Goal: Information Seeking & Learning: Learn about a topic

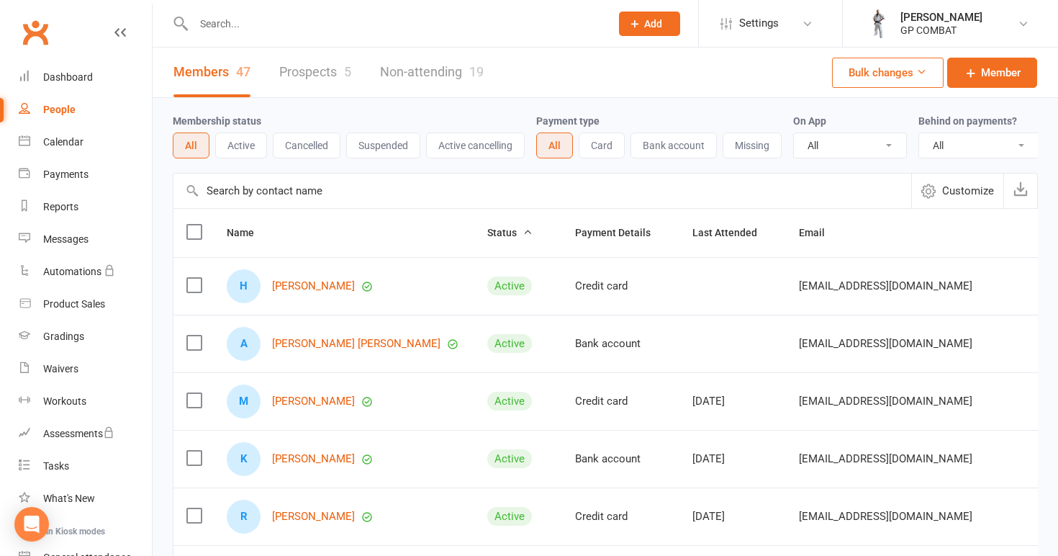
select select "100"
click at [75, 143] on div "Calendar" at bounding box center [63, 142] width 40 height 12
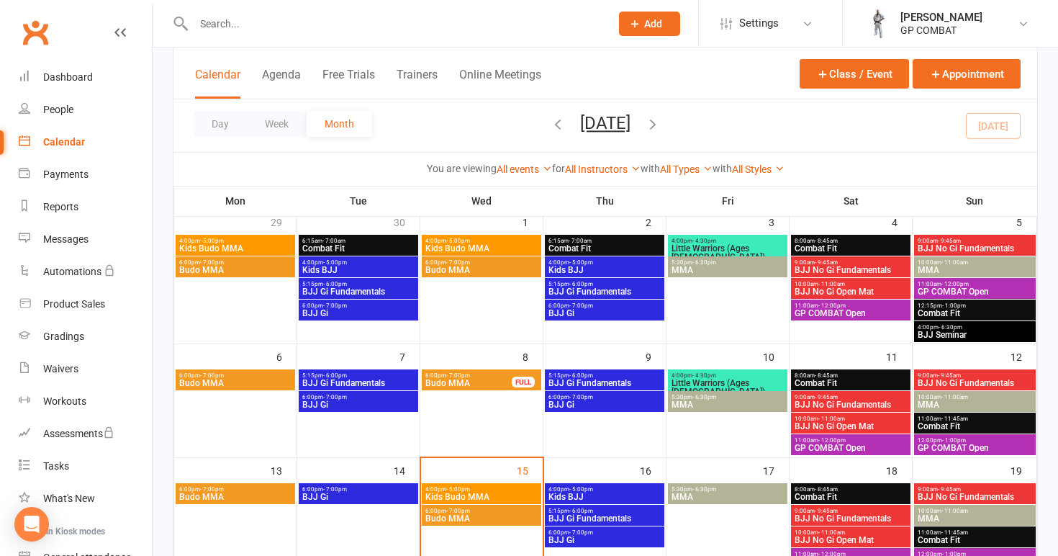
scroll to position [99, 0]
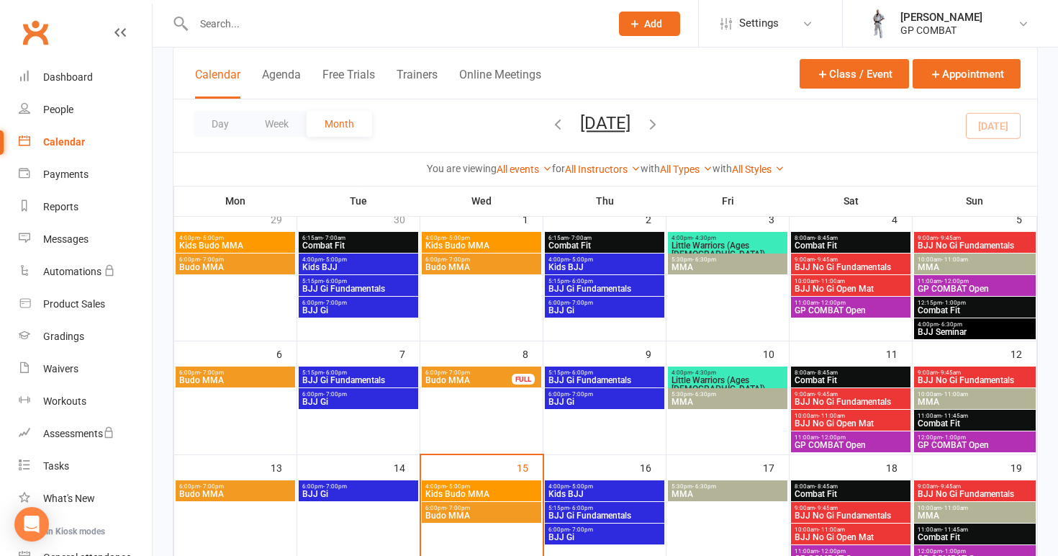
click at [481, 489] on span "Kids Budo MMA" at bounding box center [482, 493] width 114 height 9
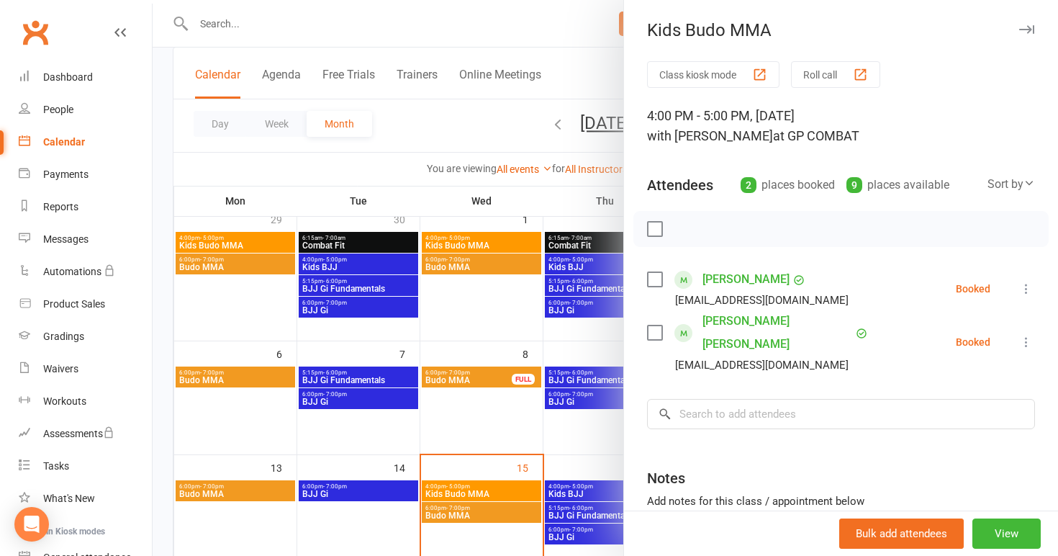
click at [543, 353] on div at bounding box center [606, 278] width 906 height 556
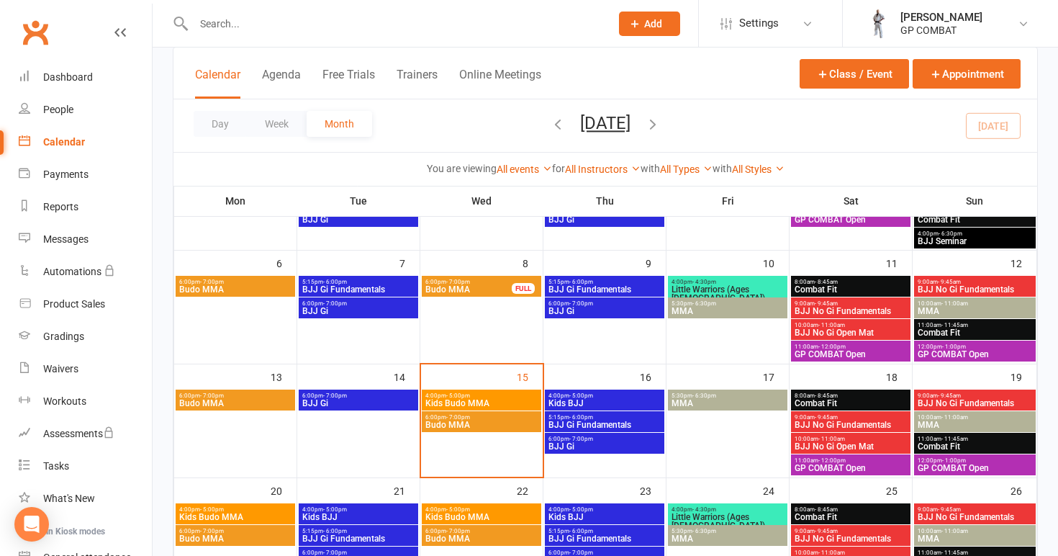
scroll to position [196, 0]
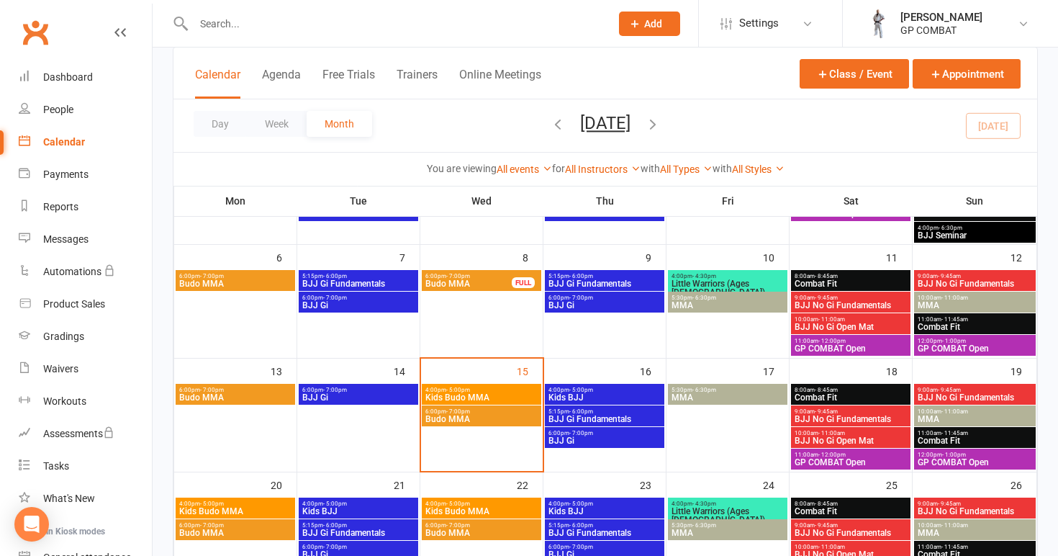
click at [718, 396] on span "MMA" at bounding box center [728, 397] width 114 height 9
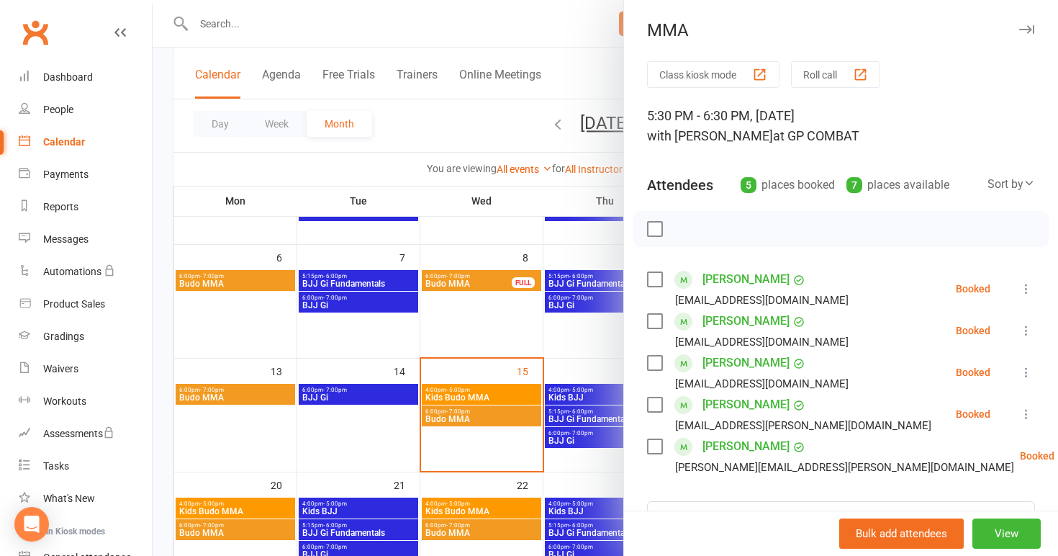
click at [594, 473] on div at bounding box center [606, 278] width 906 height 556
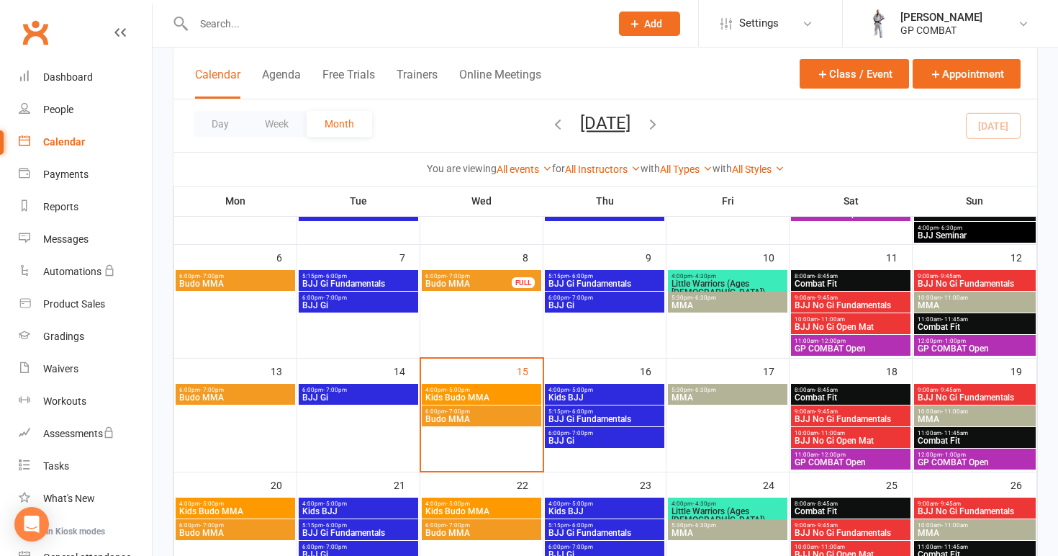
click at [875, 392] on span "8:00am - 8:45am" at bounding box center [851, 390] width 114 height 6
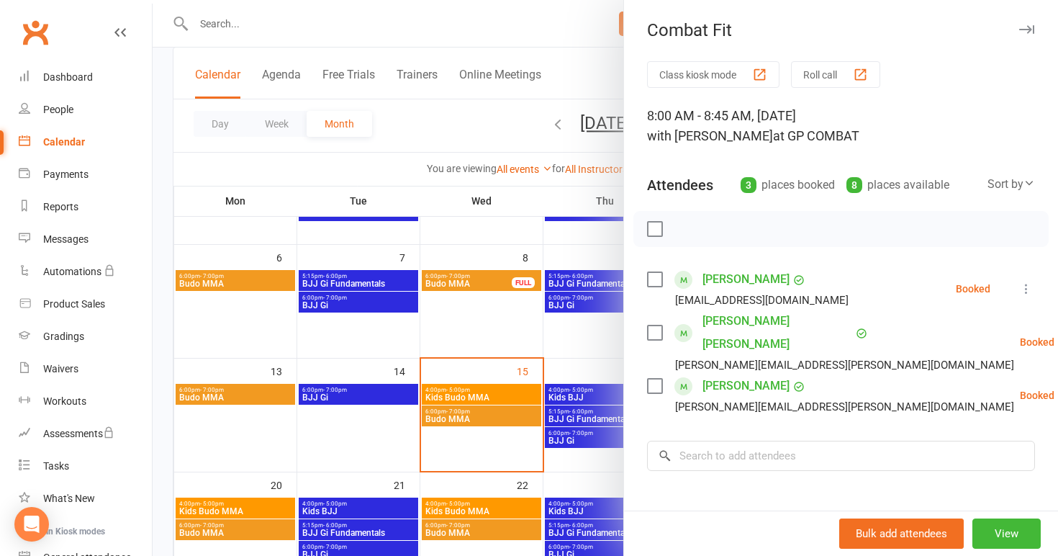
click at [558, 515] on div at bounding box center [606, 278] width 906 height 556
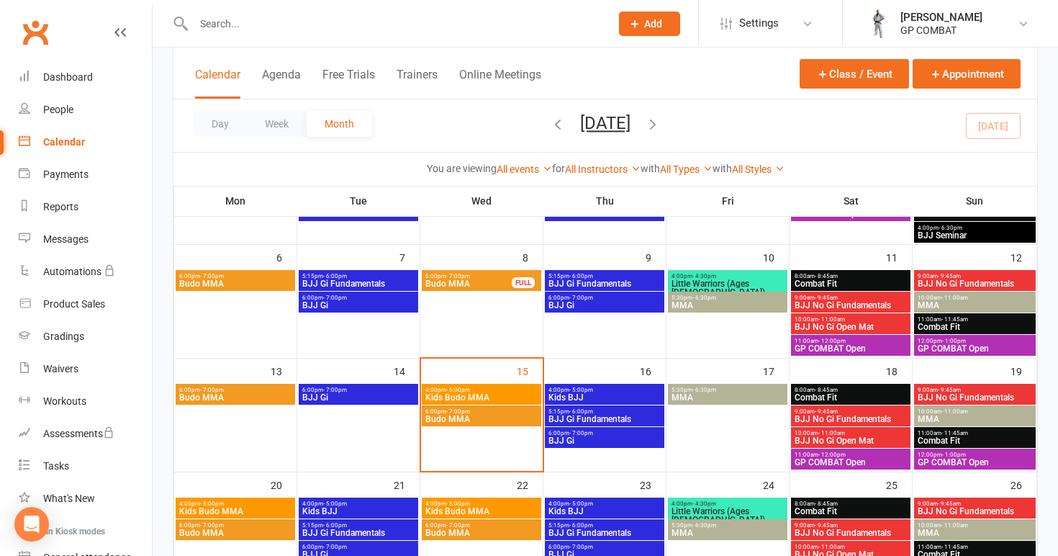
click at [857, 420] on span "BJJ No Gi Fundamentals" at bounding box center [851, 419] width 114 height 9
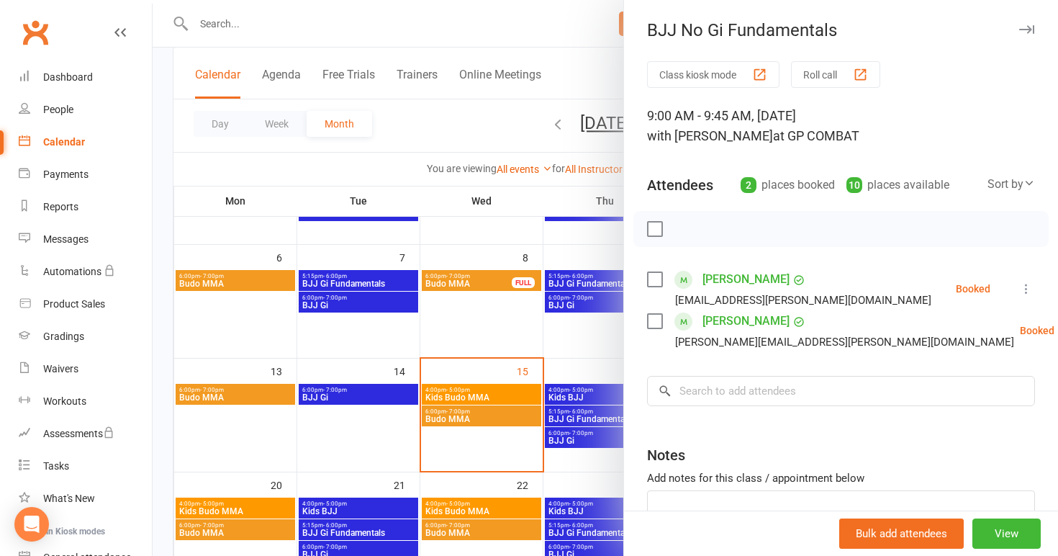
click at [560, 501] on div at bounding box center [606, 278] width 906 height 556
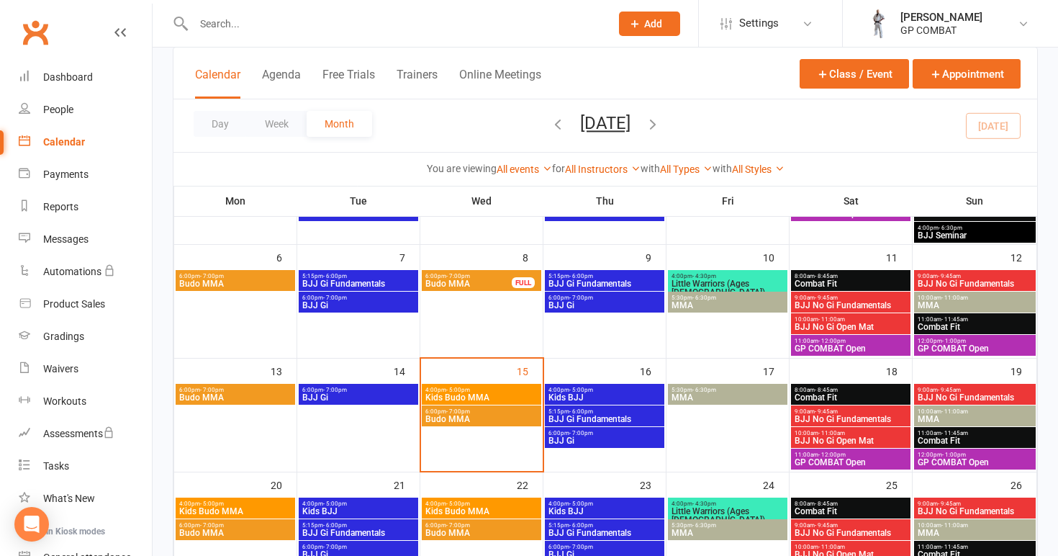
click at [834, 433] on span "- 11:00am" at bounding box center [831, 433] width 27 height 6
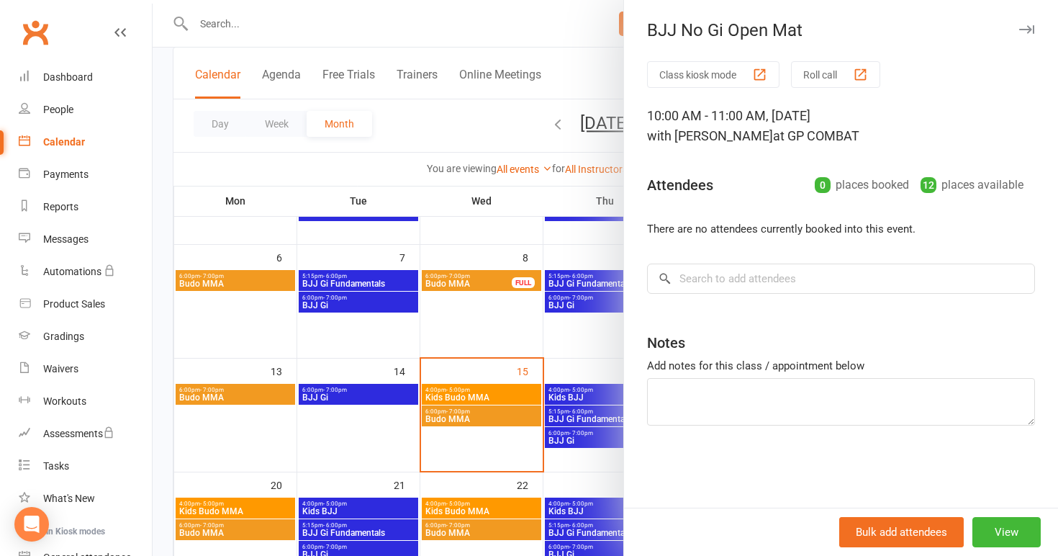
click at [558, 489] on div at bounding box center [606, 278] width 906 height 556
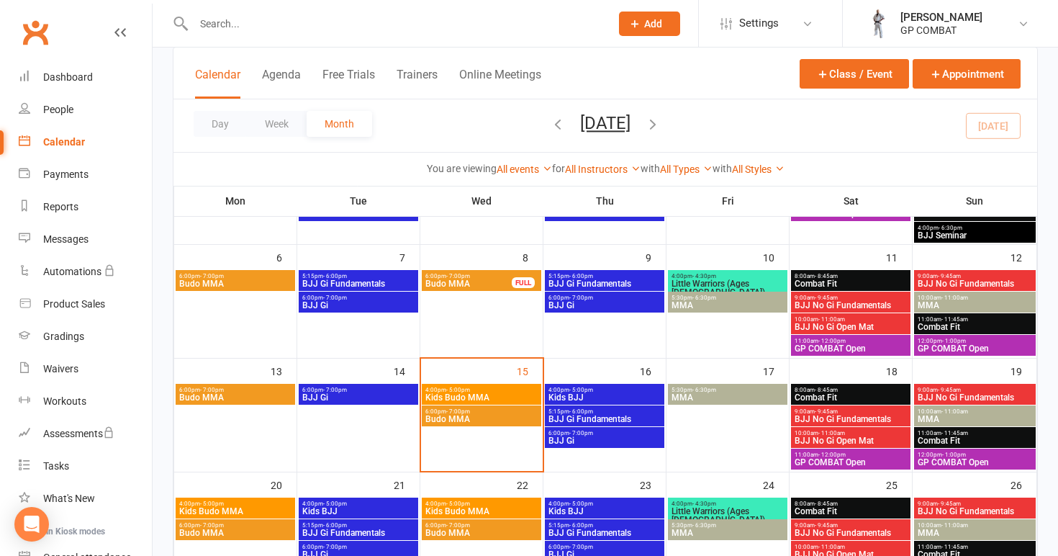
click at [835, 458] on span "GP COMBAT Open" at bounding box center [851, 462] width 114 height 9
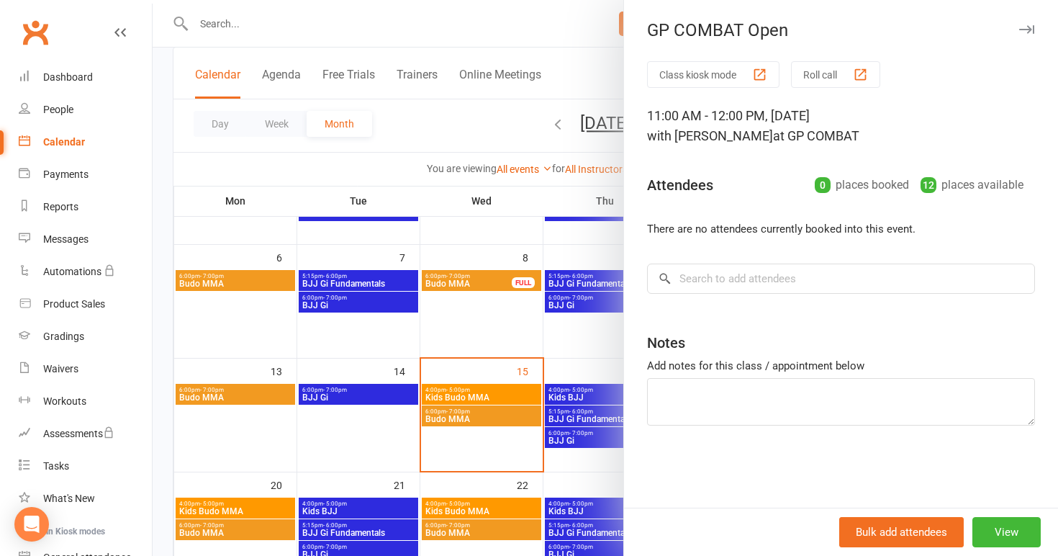
click at [601, 474] on div at bounding box center [606, 278] width 906 height 556
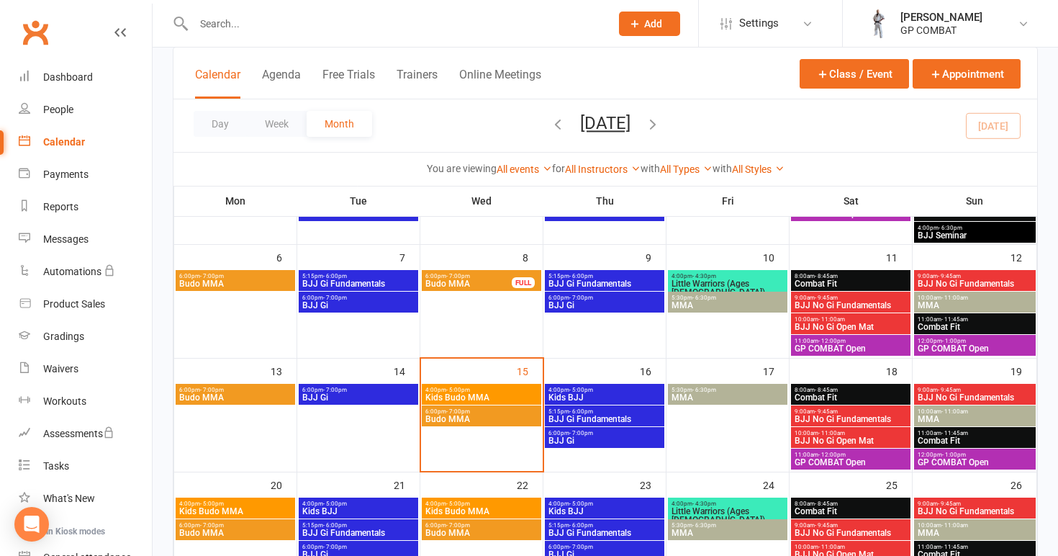
click at [858, 460] on span "GP COMBAT Open" at bounding box center [851, 462] width 114 height 9
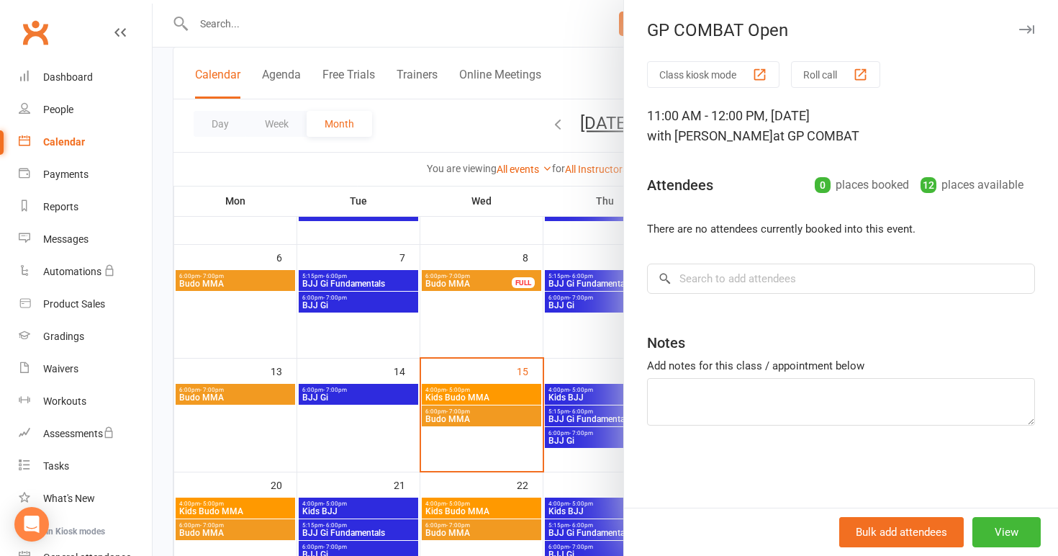
click at [602, 480] on div at bounding box center [606, 278] width 906 height 556
